Goal: Task Accomplishment & Management: Manage account settings

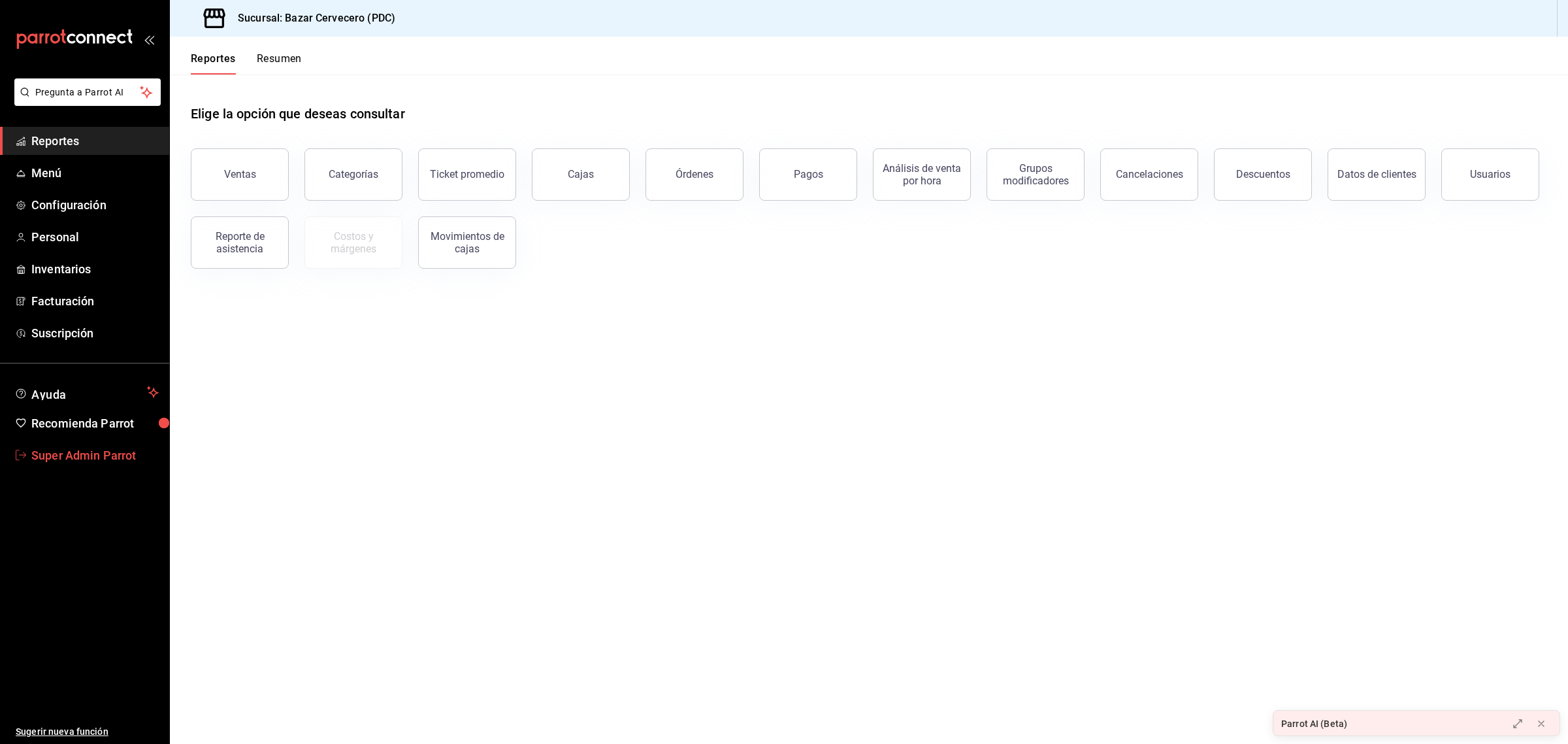
click at [86, 454] on span "Super Admin Parrot" at bounding box center [95, 455] width 127 height 18
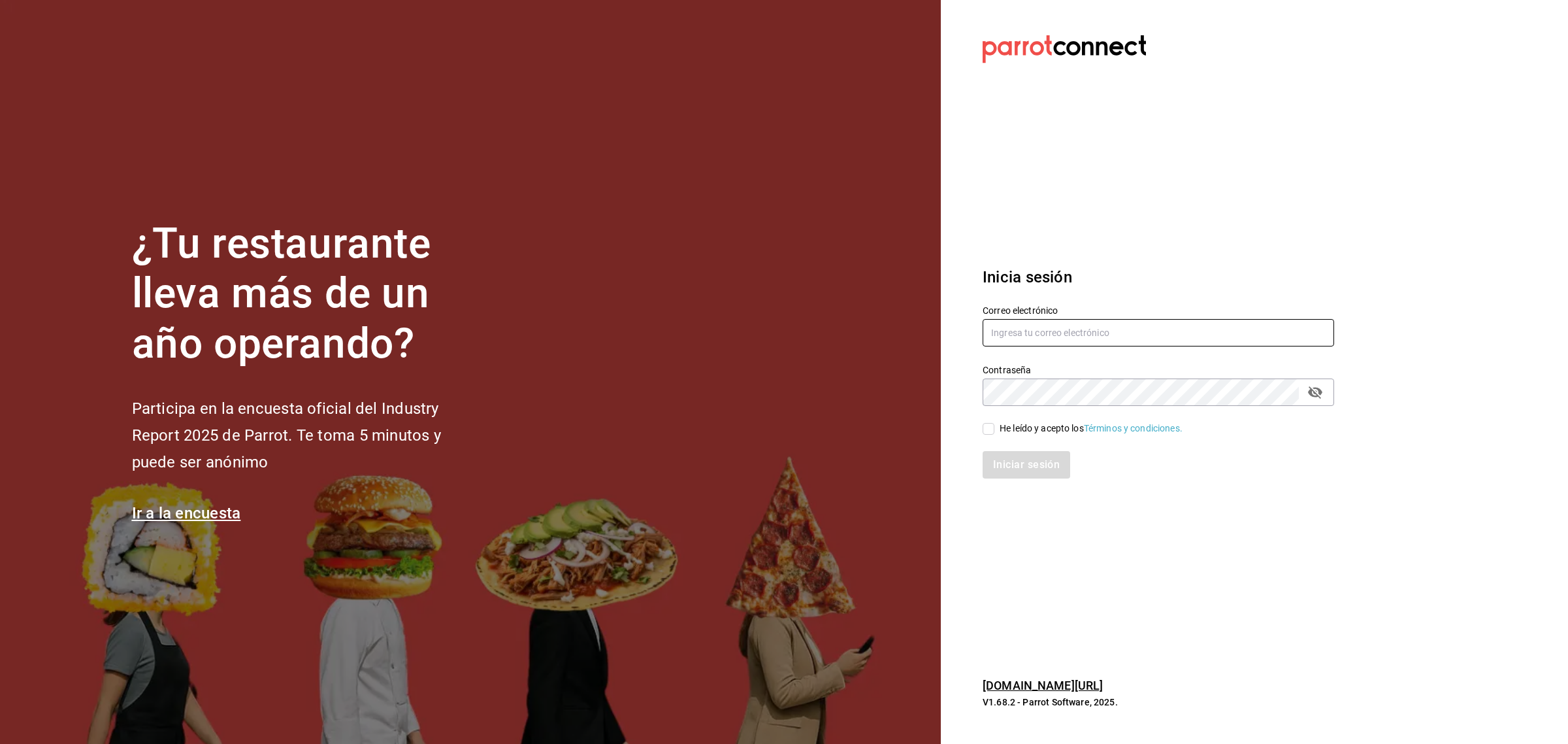
click at [1003, 331] on input "text" at bounding box center [1159, 332] width 352 height 27
type input "p"
paste input "[EMAIL_ADDRESS][DOMAIN_NAME]"
type input "[EMAIL_ADDRESS][DOMAIN_NAME]"
click at [988, 431] on input "He leído y acepto los Términos y condiciones." at bounding box center [989, 429] width 12 height 12
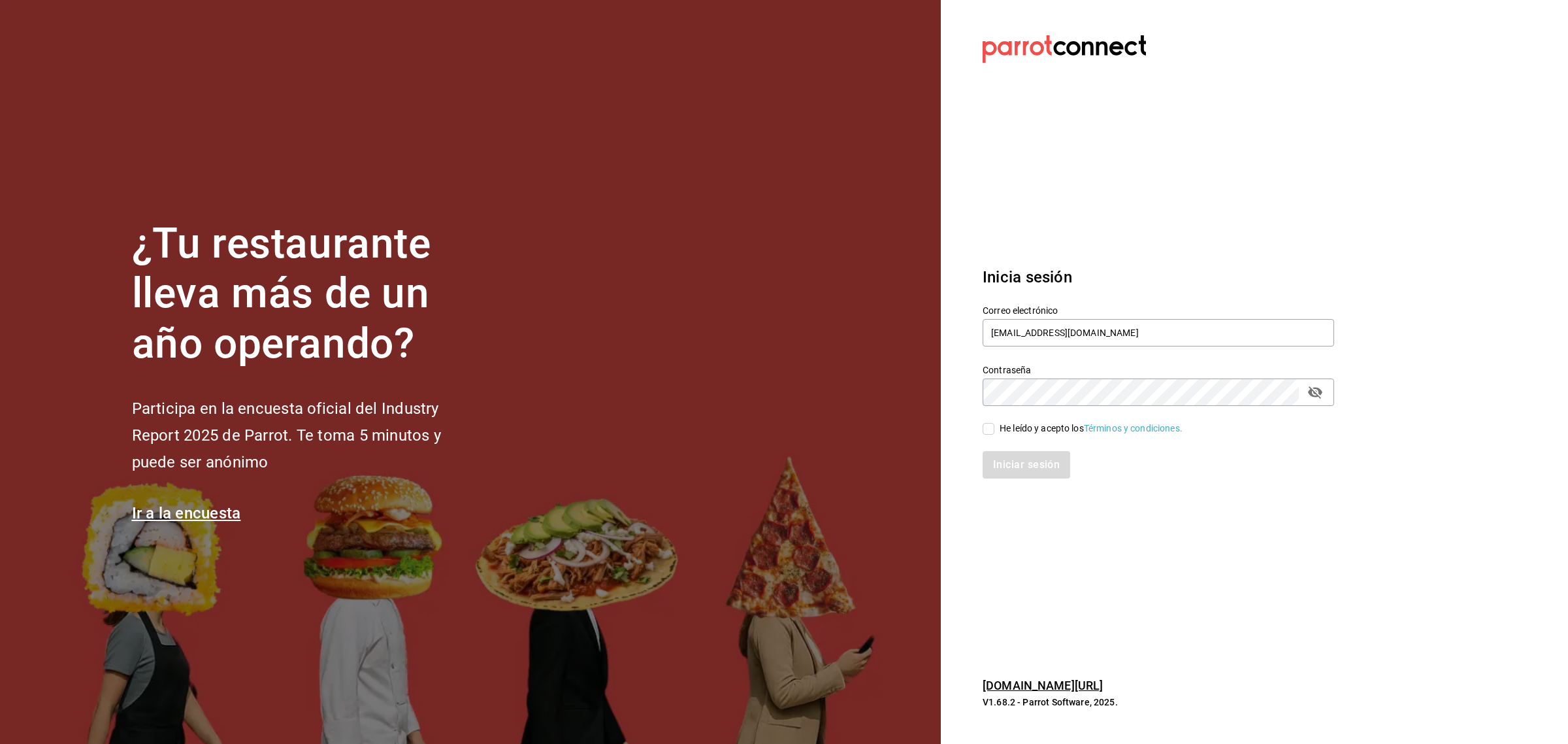
checkbox input "true"
click at [1000, 465] on button "Iniciar sesión" at bounding box center [1027, 464] width 89 height 27
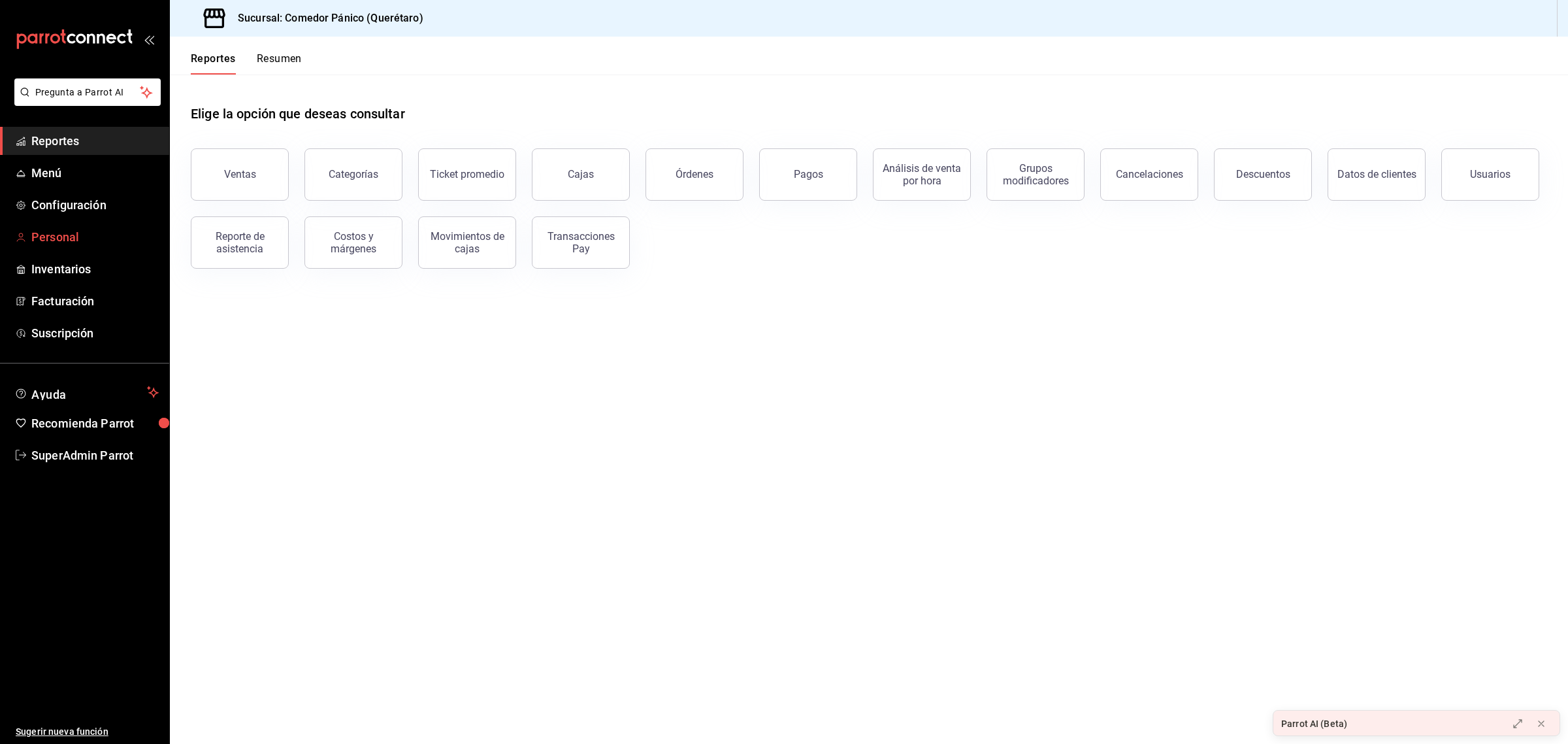
click at [86, 239] on span "Personal" at bounding box center [95, 237] width 127 height 18
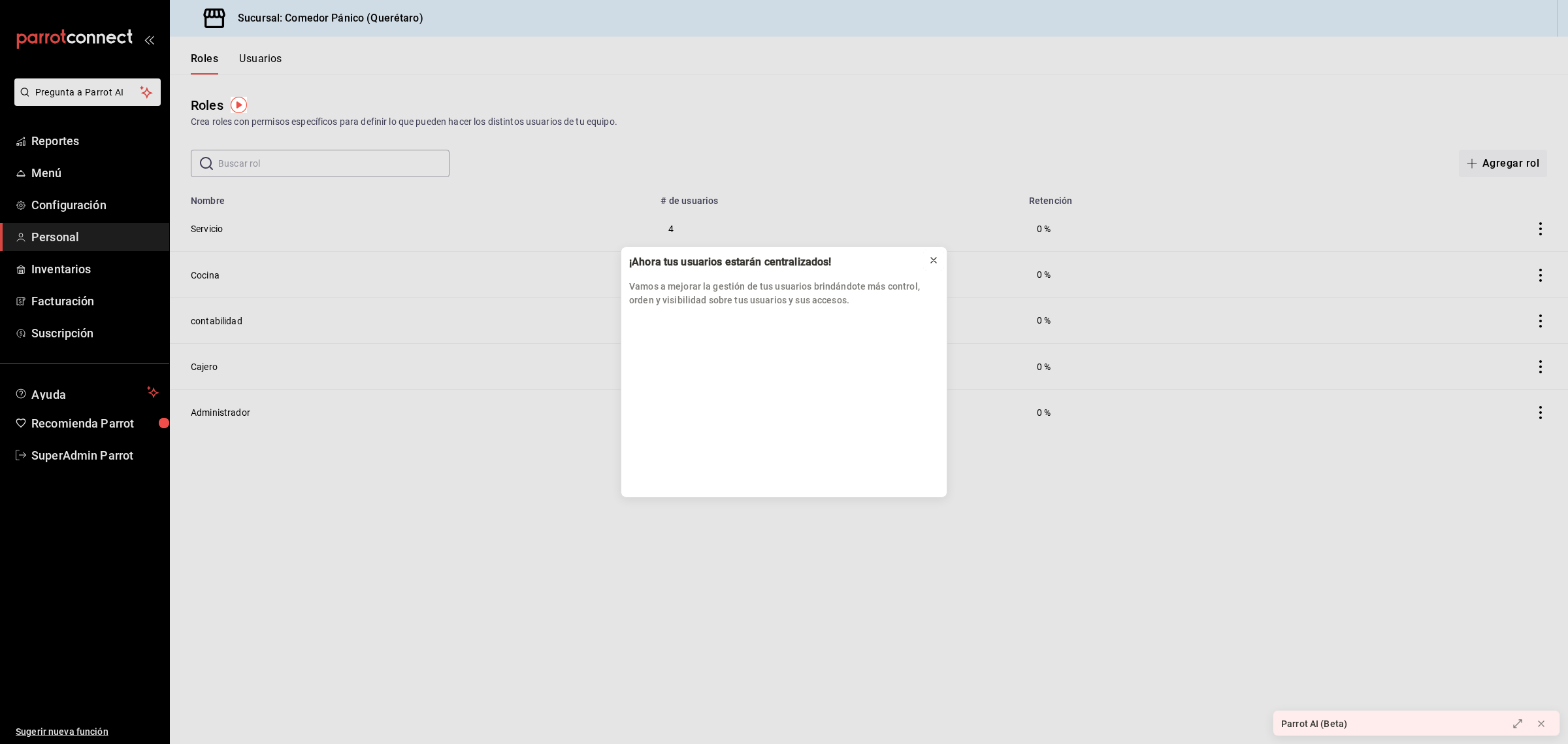
click at [938, 257] on icon at bounding box center [934, 260] width 11 height 11
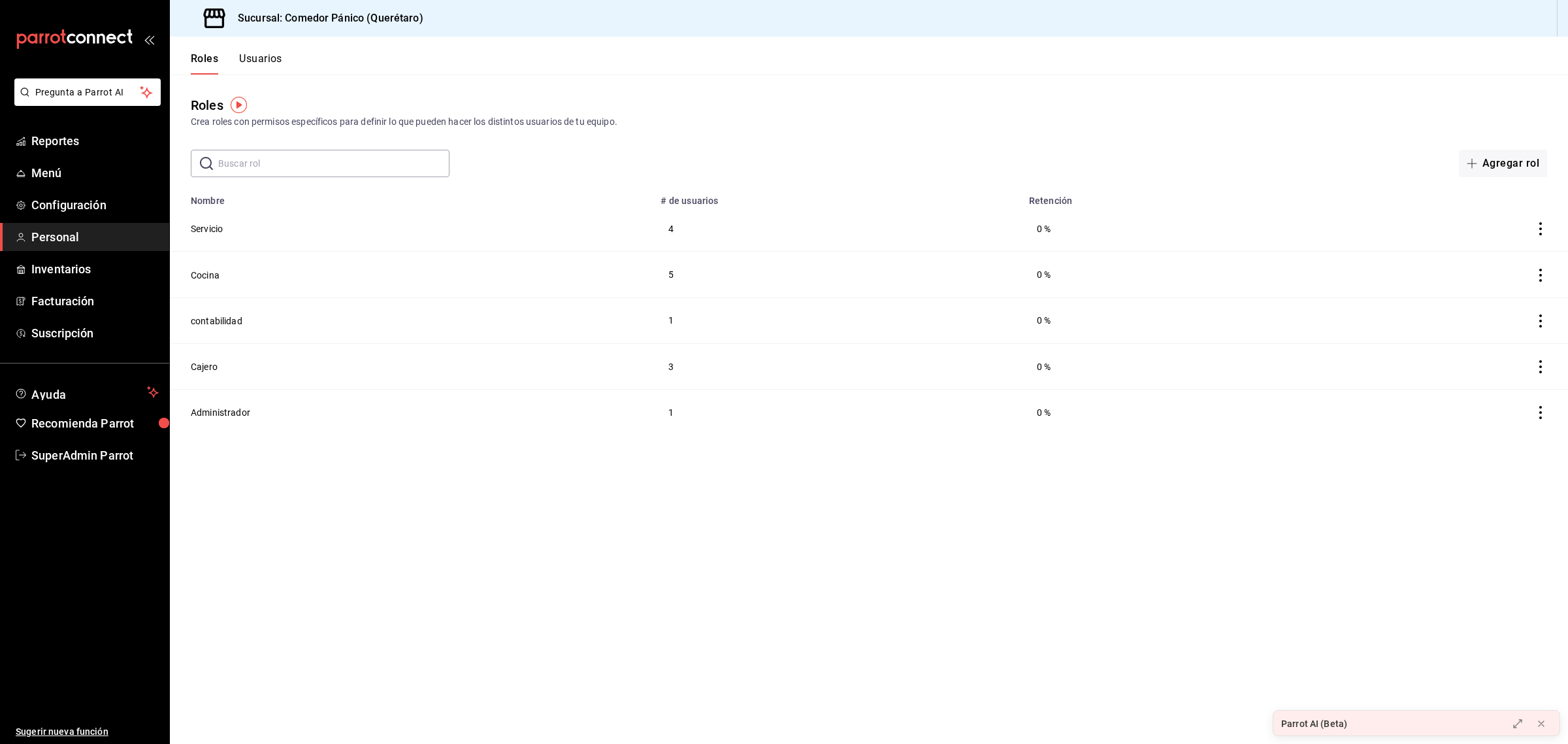
click at [279, 56] on button "Usuarios" at bounding box center [260, 63] width 43 height 22
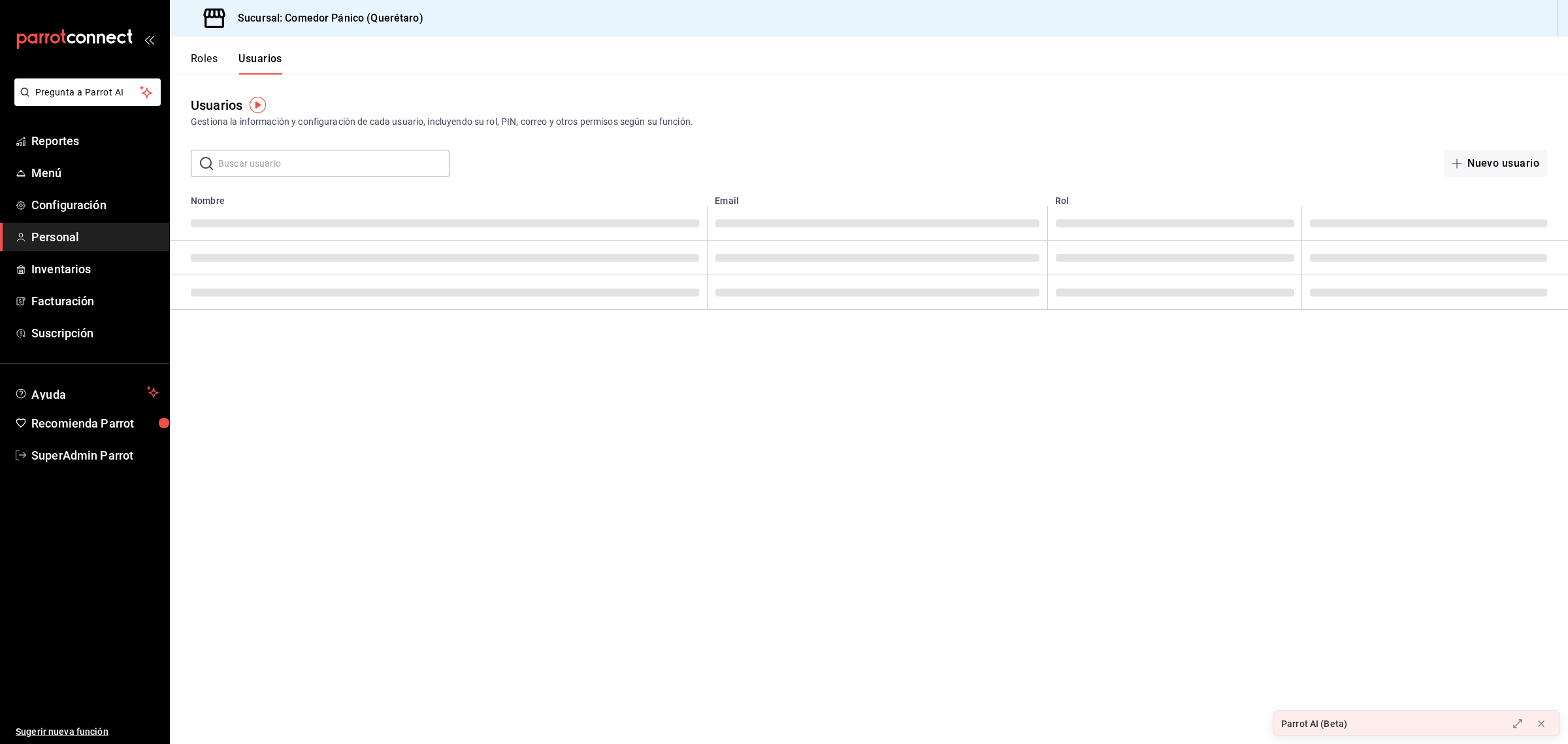
click at [281, 155] on input "text" at bounding box center [334, 163] width 232 height 26
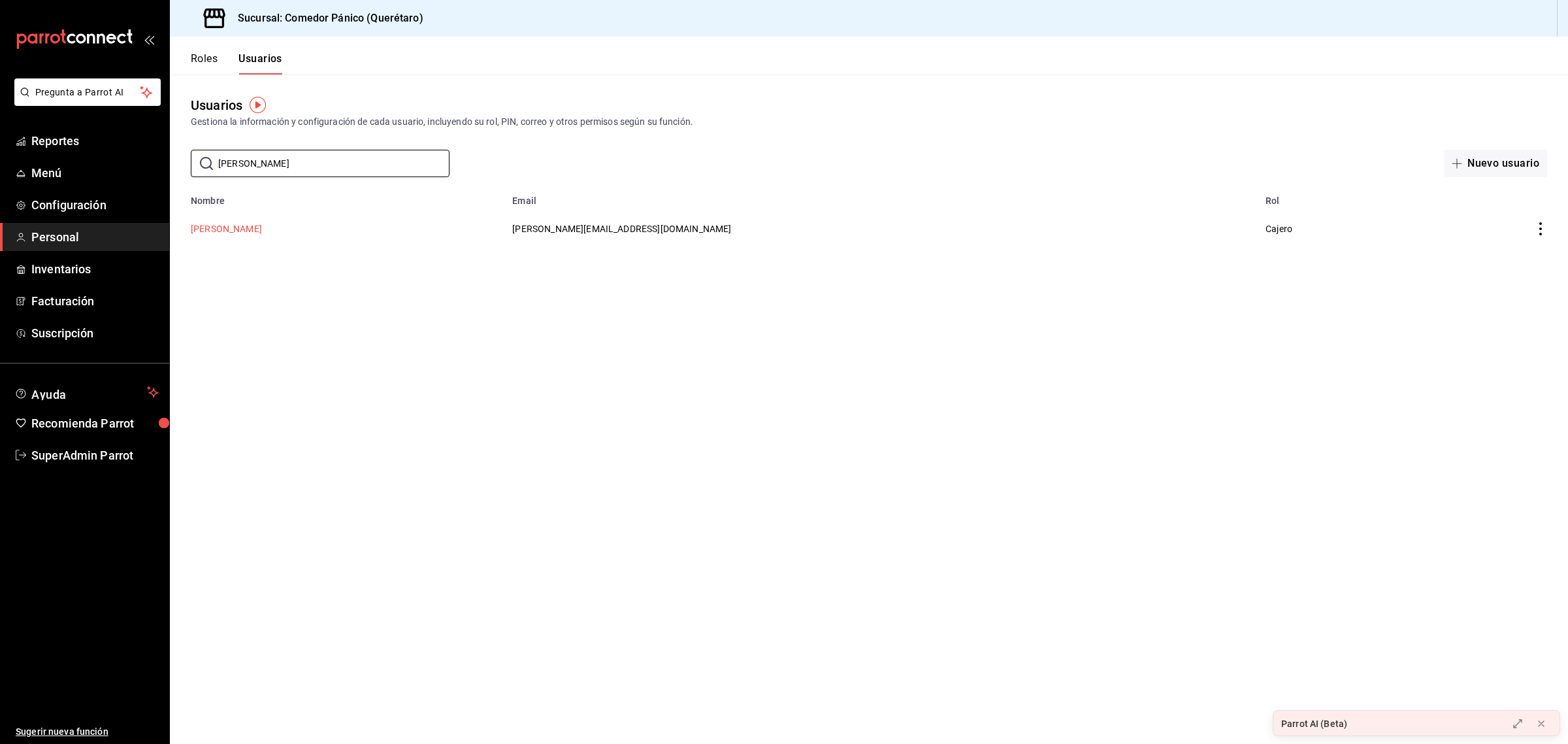
type input "[PERSON_NAME]"
click at [243, 226] on button "[PERSON_NAME]" at bounding box center [226, 229] width 71 height 13
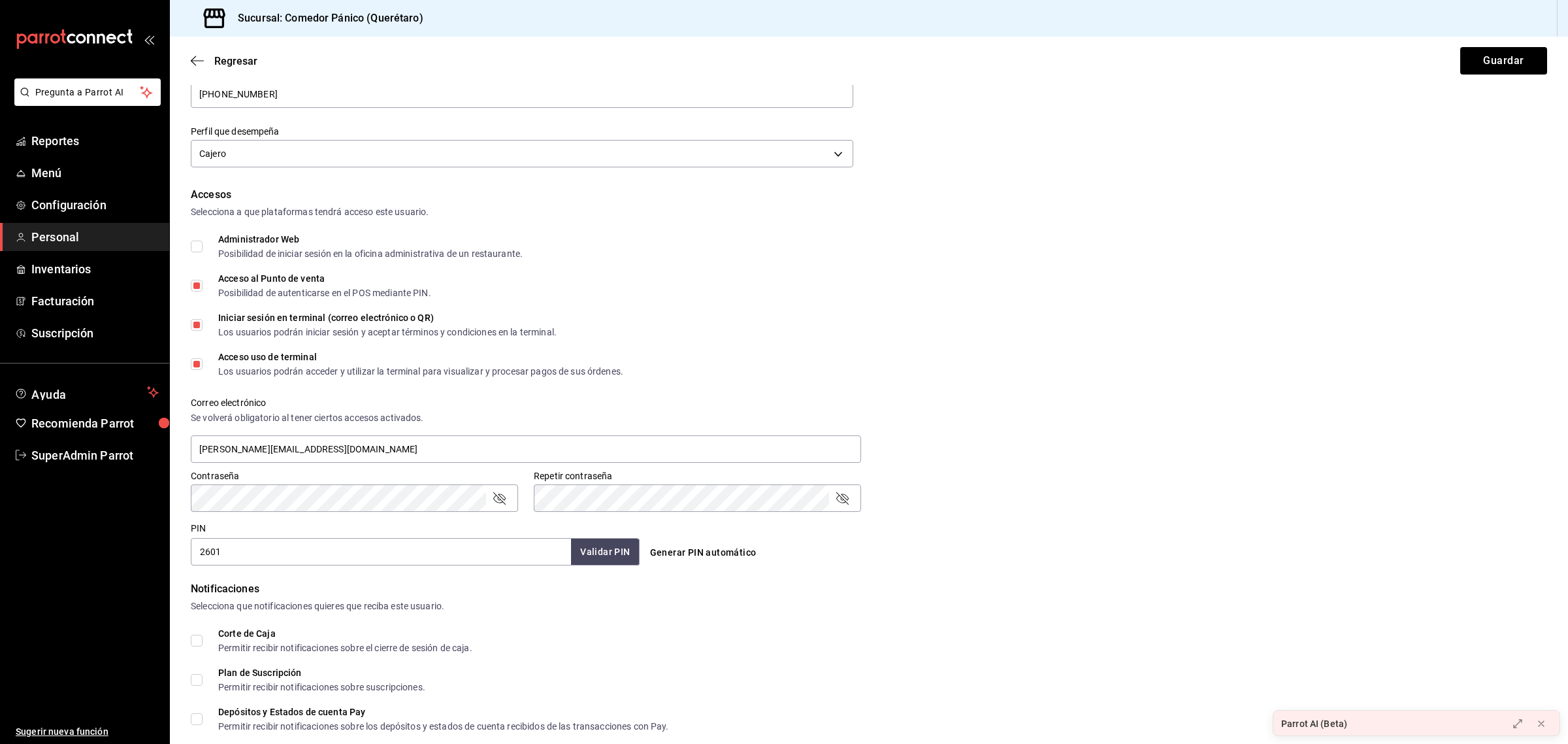
scroll to position [343, 0]
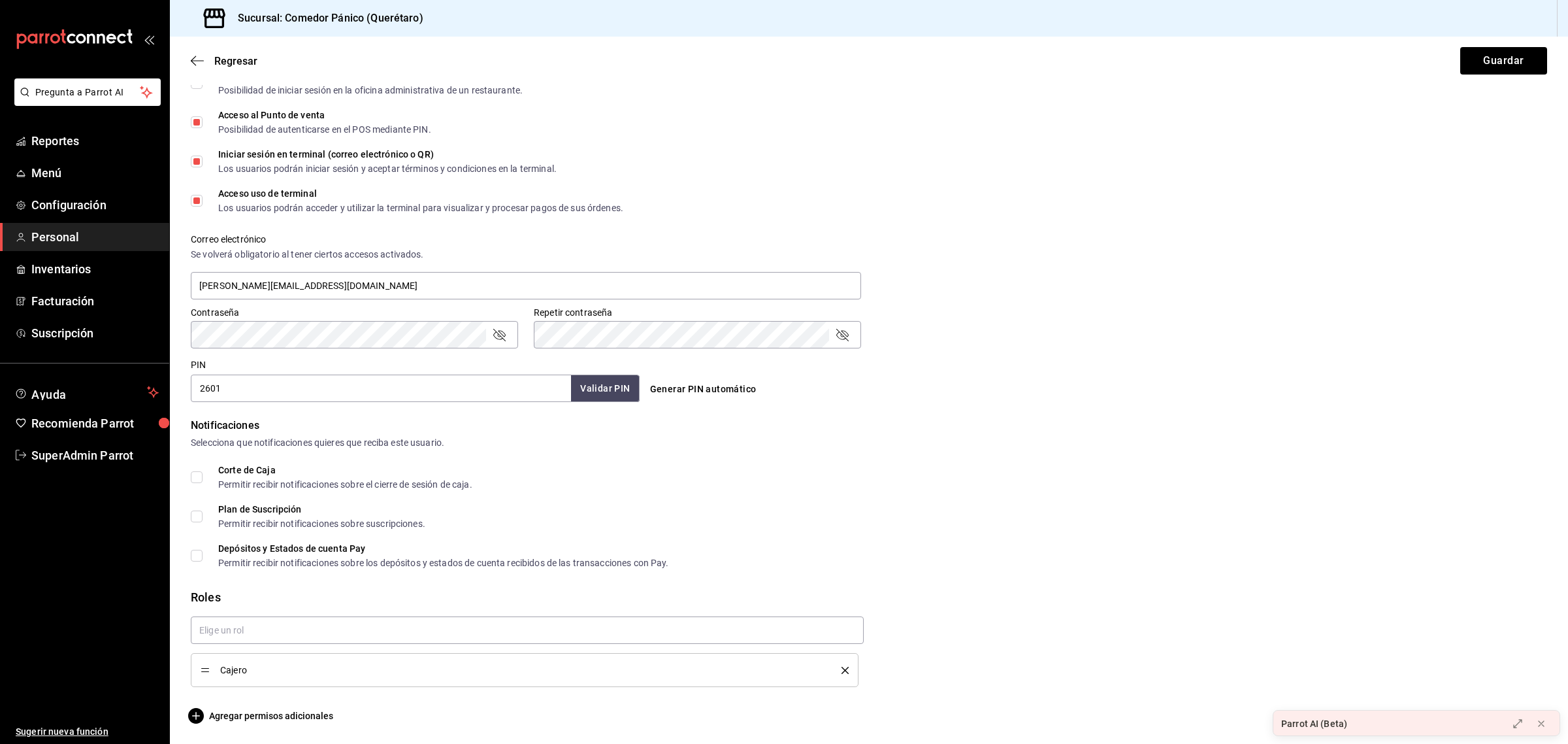
click at [263, 723] on main "Regresar Guardar Datos personales Nombre [PERSON_NAME] [PERSON_NAME] Número cel…" at bounding box center [869, 218] width 1398 height 1051
click at [265, 719] on span "Agregar permisos adicionales" at bounding box center [262, 715] width 143 height 16
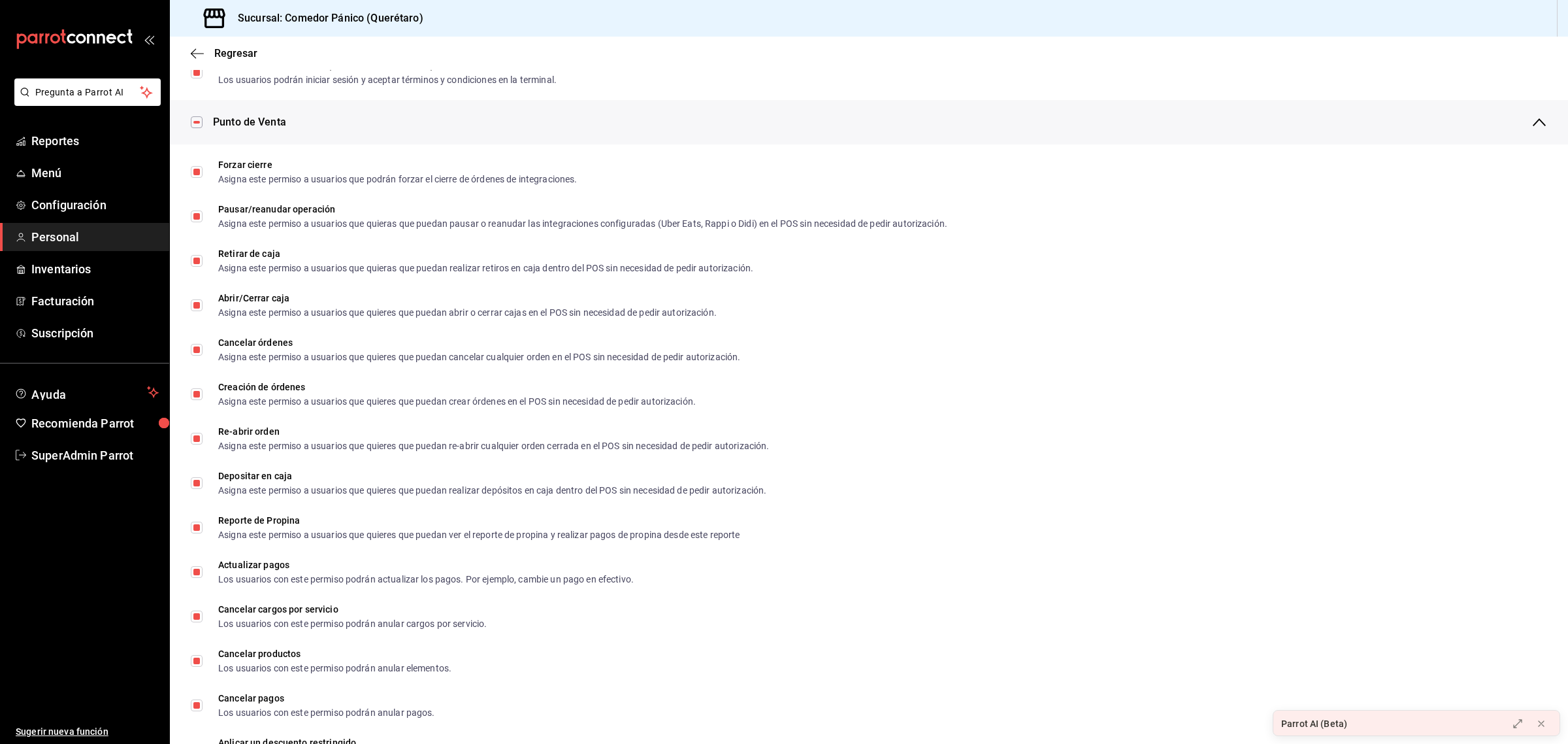
scroll to position [1050, 0]
